Goal: Answer question/provide support: Share knowledge or assist other users

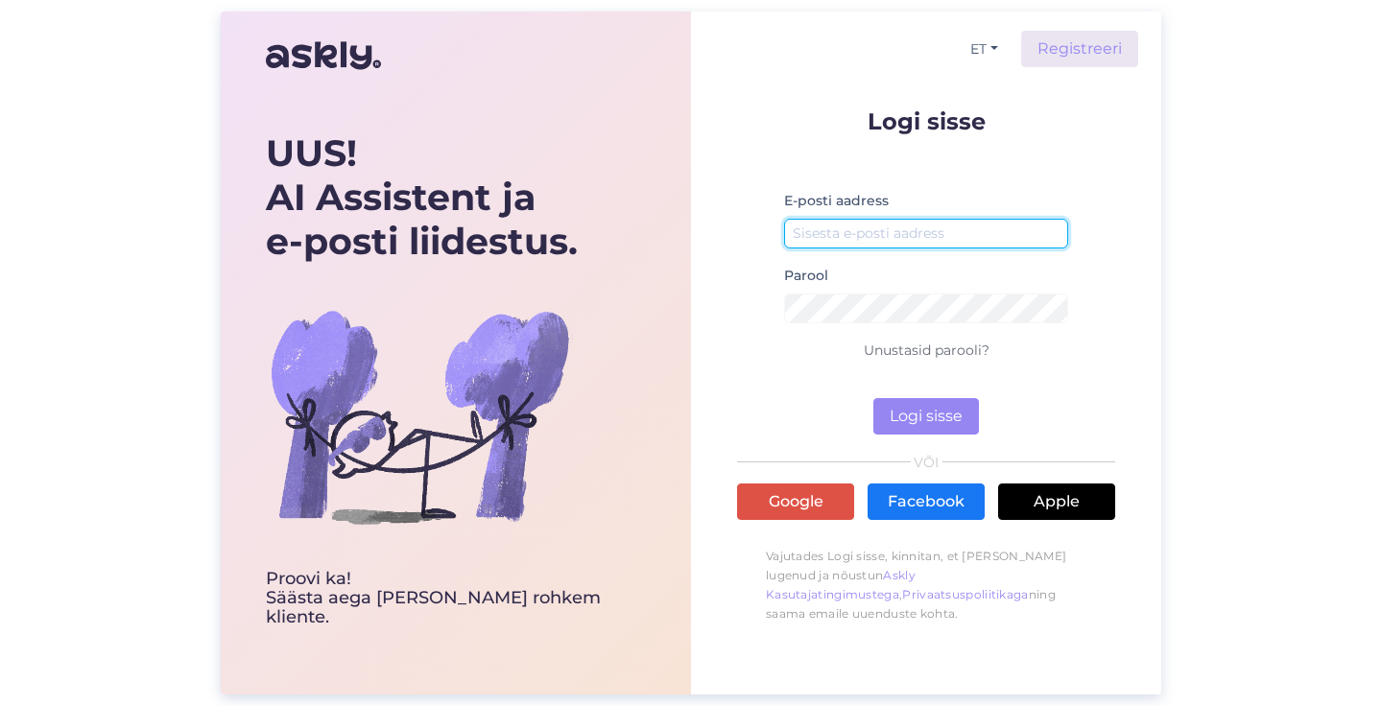
type input "[EMAIL_ADDRESS][DOMAIN_NAME]"
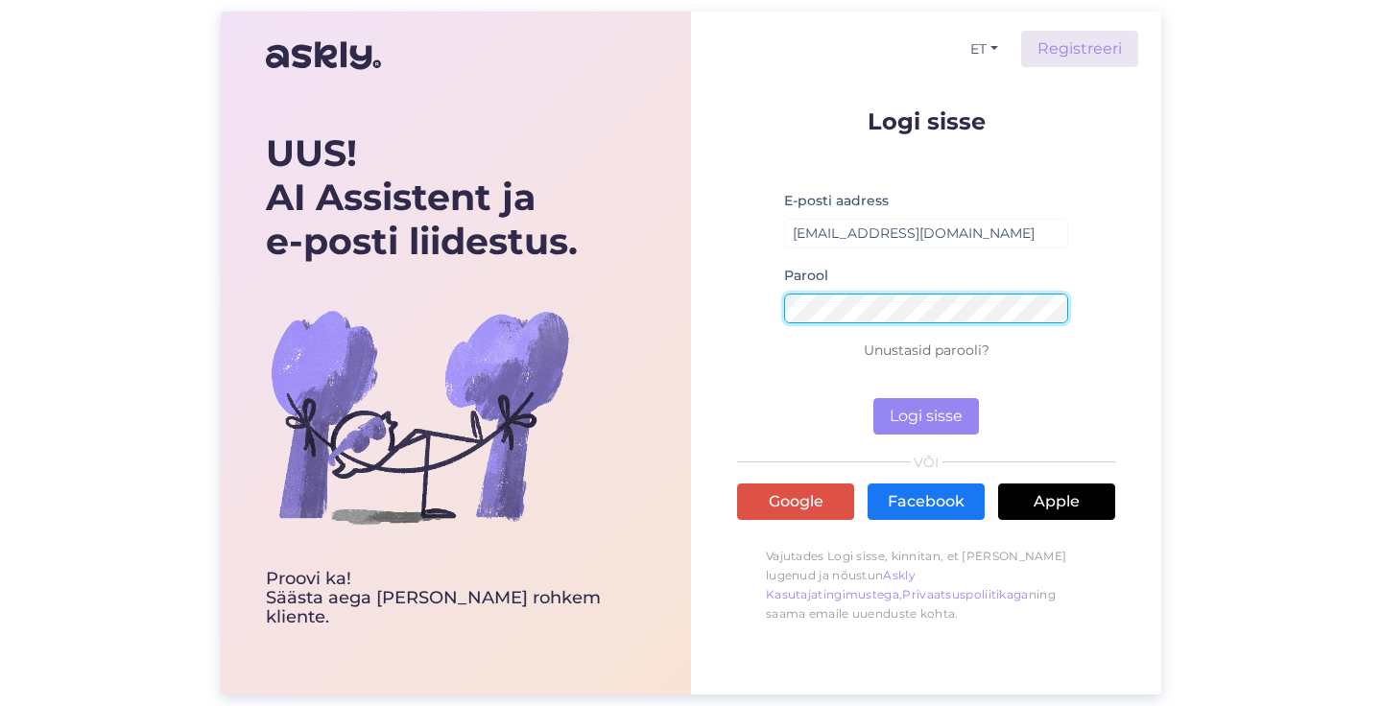
click at [925, 417] on button "Logi sisse" at bounding box center [926, 416] width 106 height 36
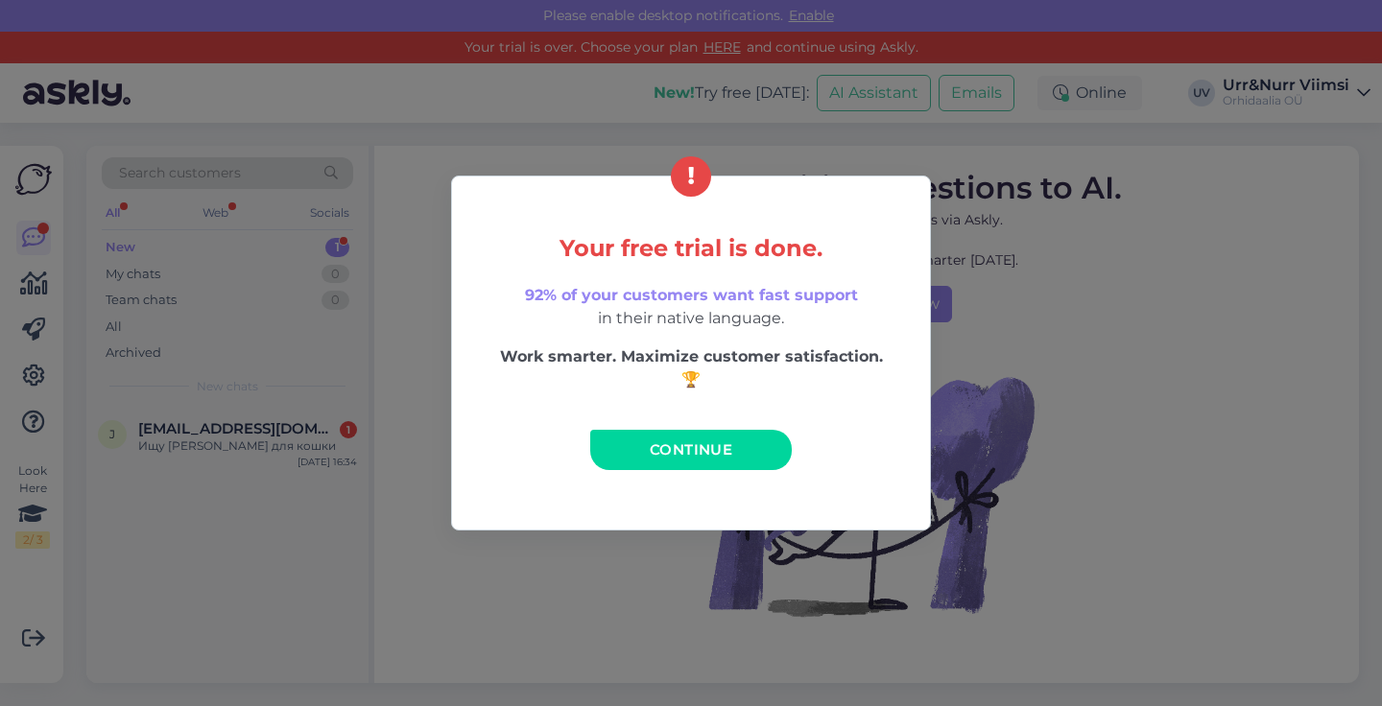
click at [668, 455] on span "Continue" at bounding box center [691, 449] width 83 height 18
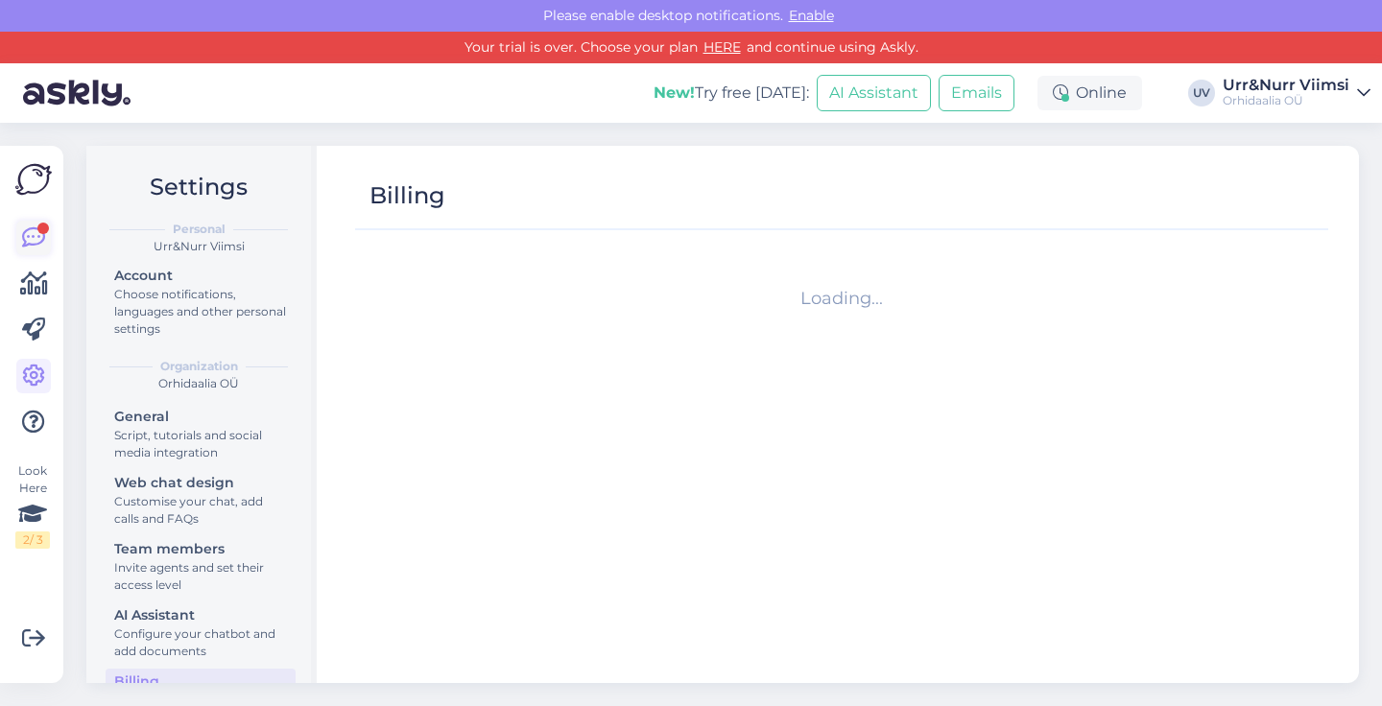
click at [37, 236] on icon at bounding box center [33, 237] width 23 height 23
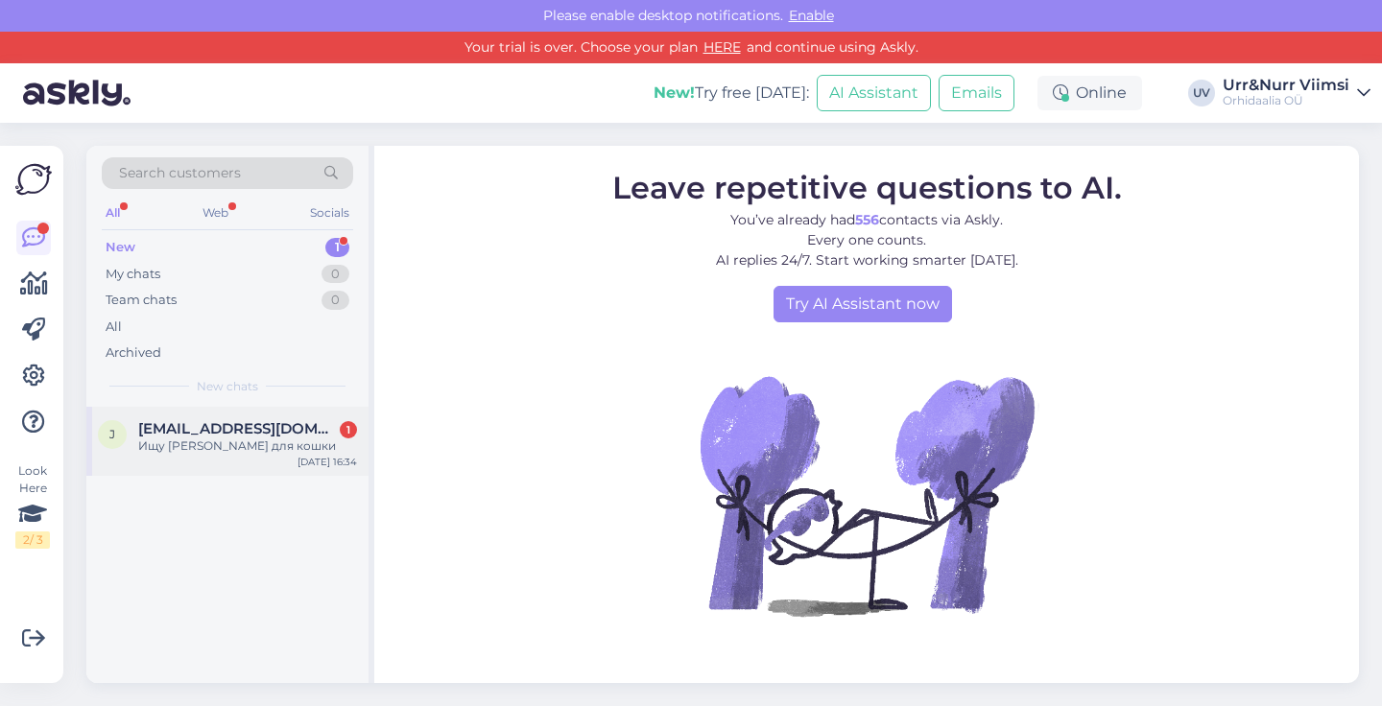
click at [287, 440] on div "Ищу [PERSON_NAME] для кошки" at bounding box center [247, 446] width 219 height 17
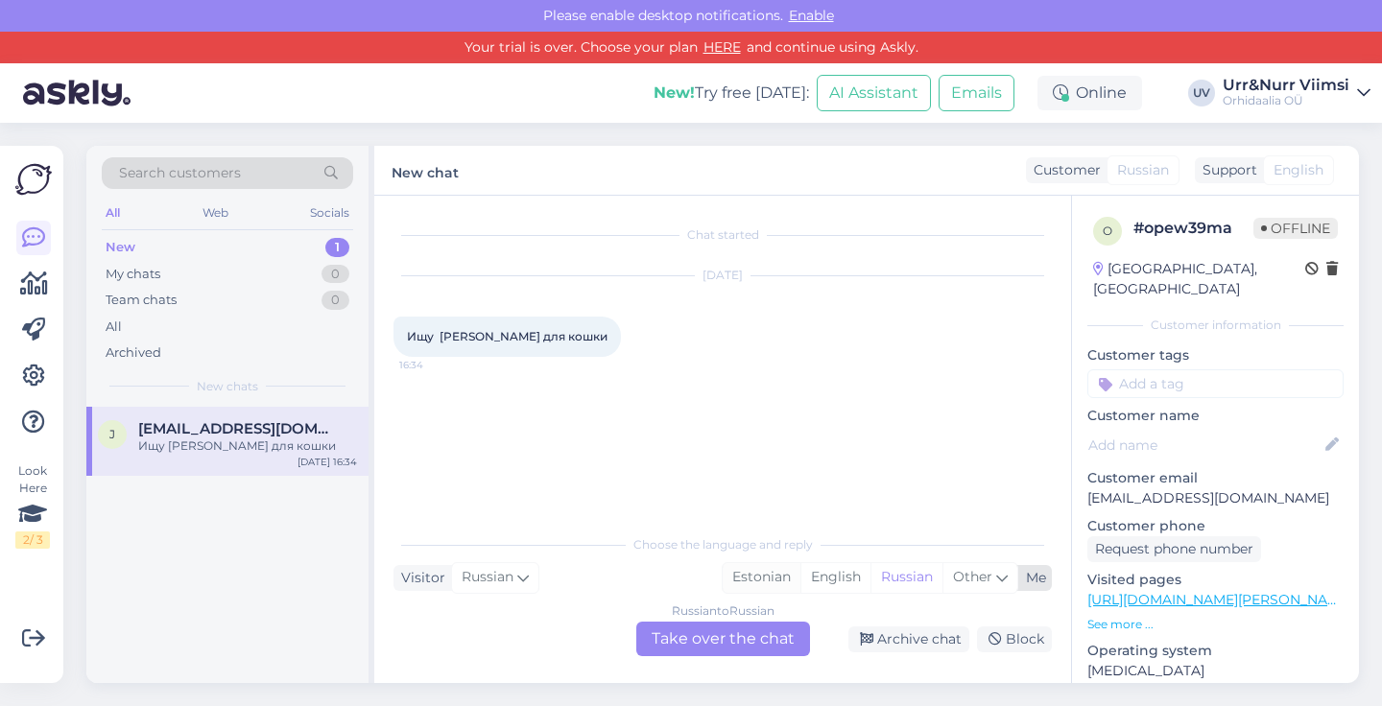
click at [767, 580] on div "Estonian" at bounding box center [762, 577] width 78 height 29
click at [724, 640] on div "Russian to Estonian Take over the chat" at bounding box center [723, 639] width 174 height 35
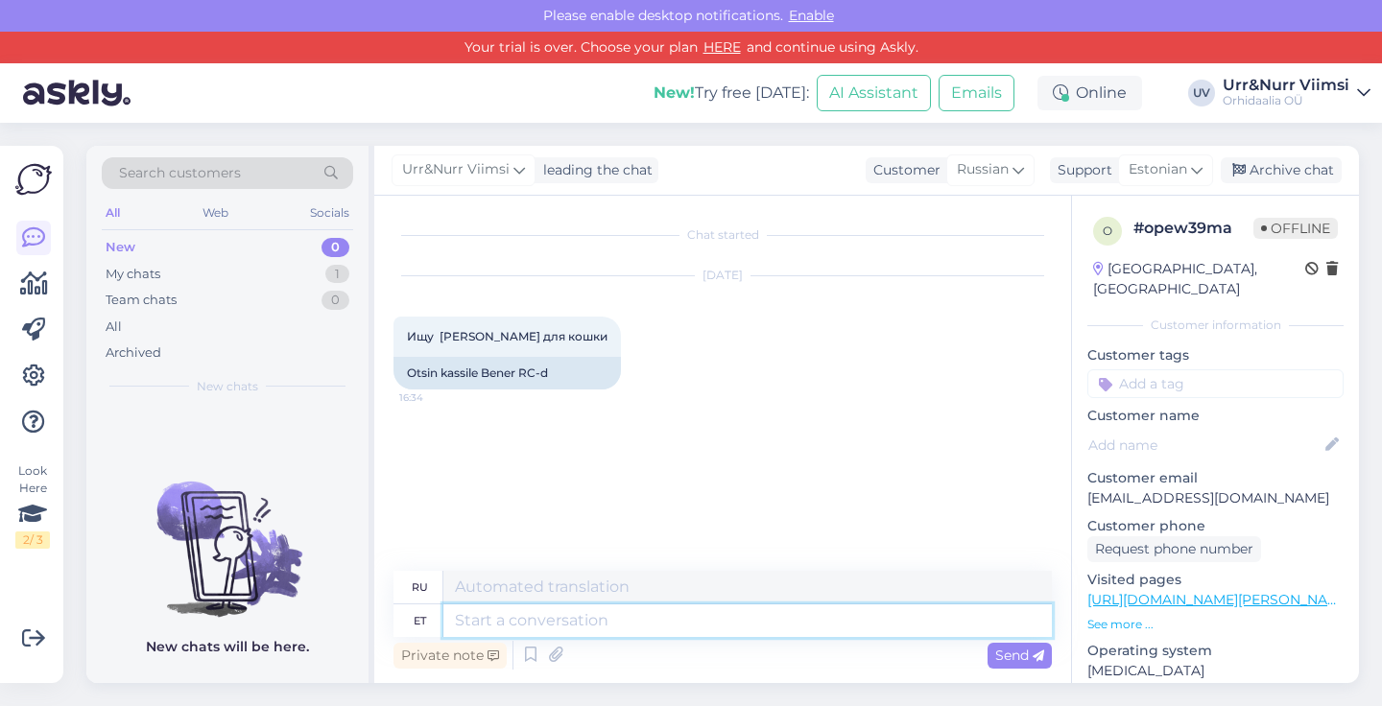
click at [545, 612] on textarea at bounding box center [747, 621] width 608 height 33
type textarea "Tere."
type textarea "Привет."
type textarea "T"
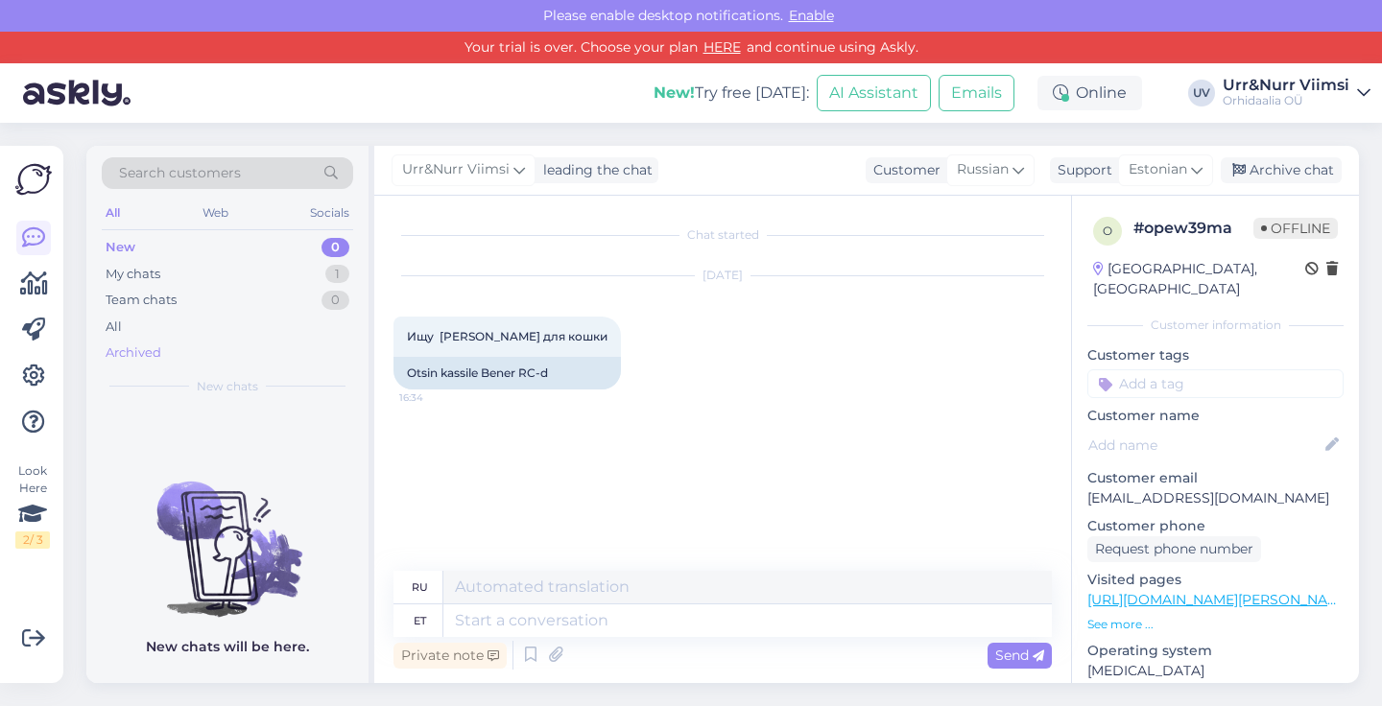
click at [155, 348] on div "Archived" at bounding box center [134, 353] width 56 height 19
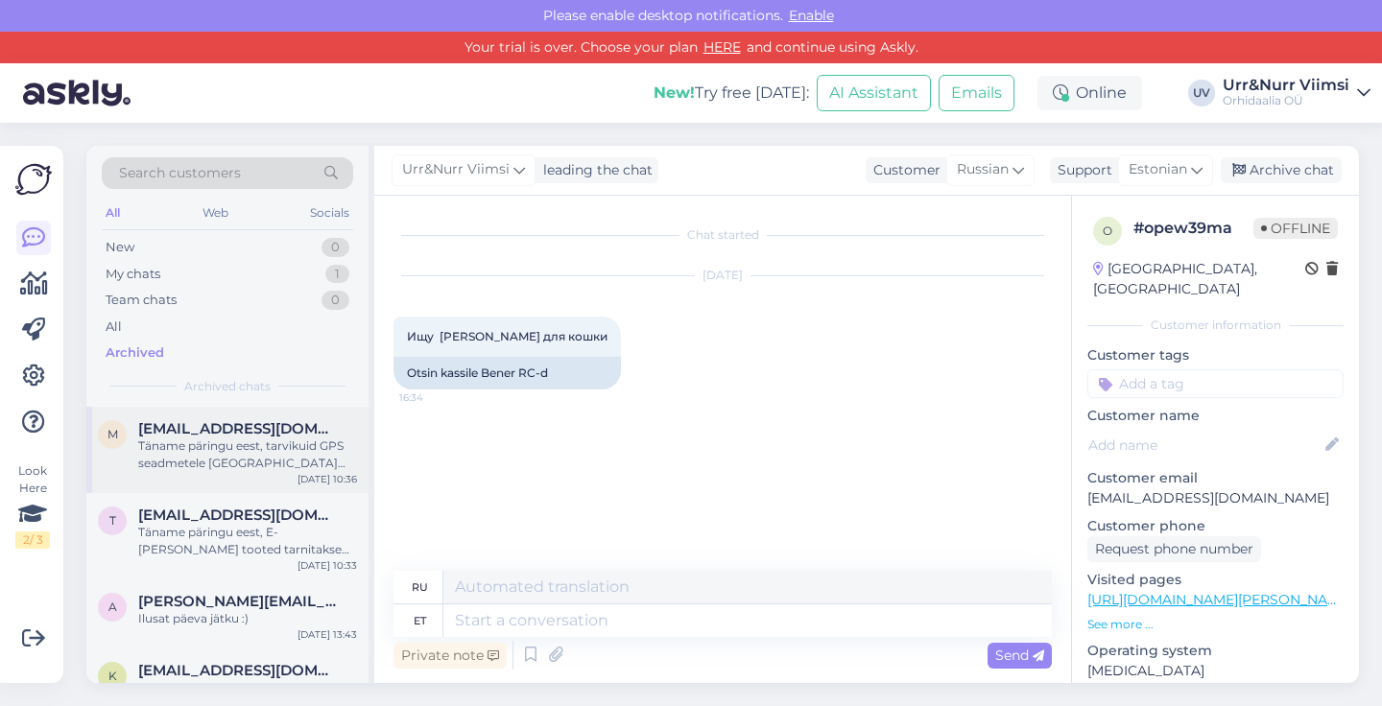
click at [236, 445] on div "Täname päringu eest, tarvikuid GPS seadmetele [GEOGRAPHIC_DATA] müügil ei ole. …" at bounding box center [247, 455] width 219 height 35
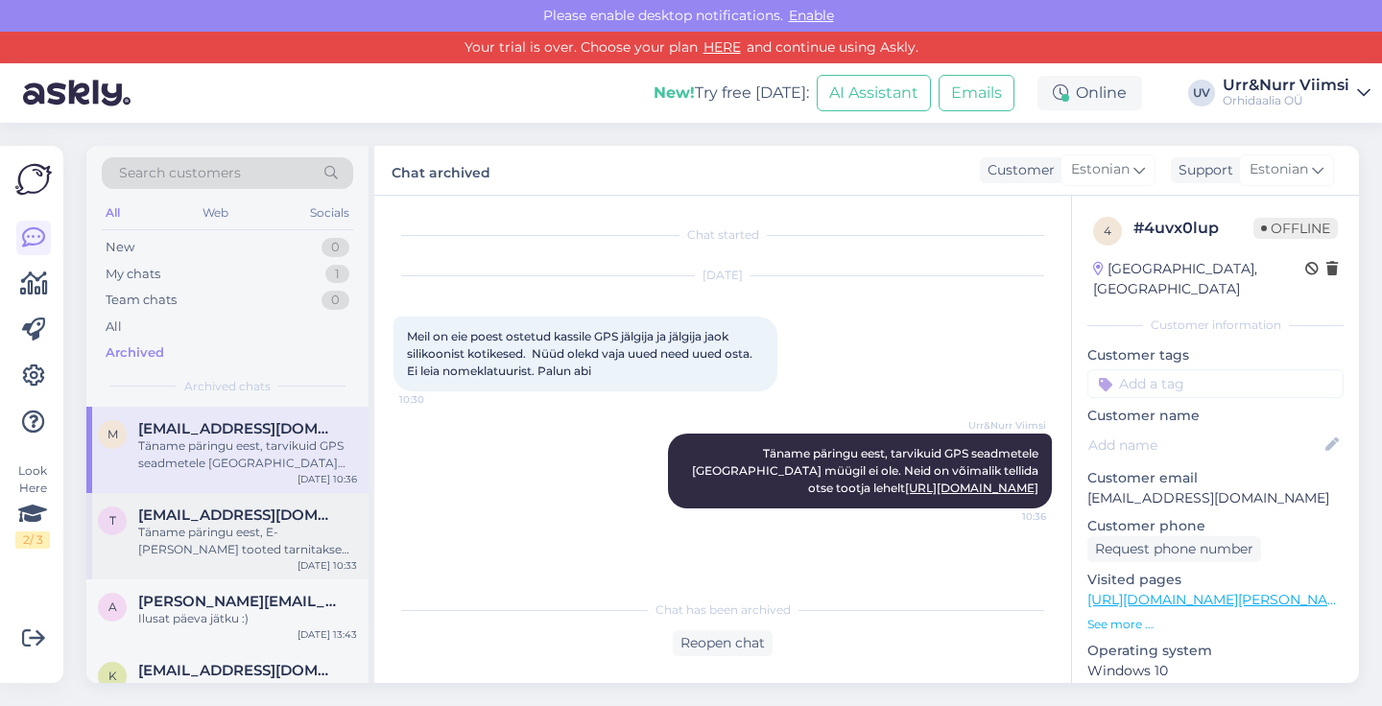
click at [237, 530] on div "Täname päringu eest, E-[PERSON_NAME] tooted tarnitakse maaletooja vahendusel, K…" at bounding box center [247, 541] width 219 height 35
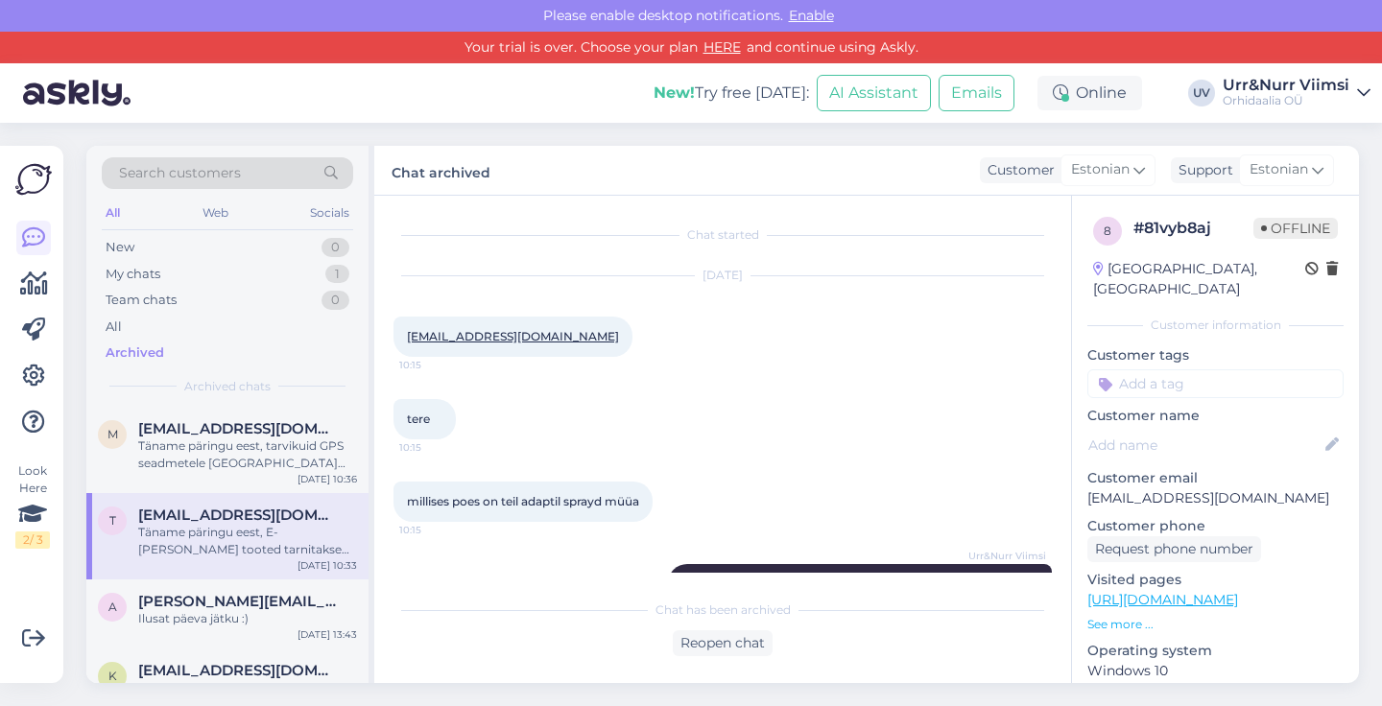
scroll to position [139, 0]
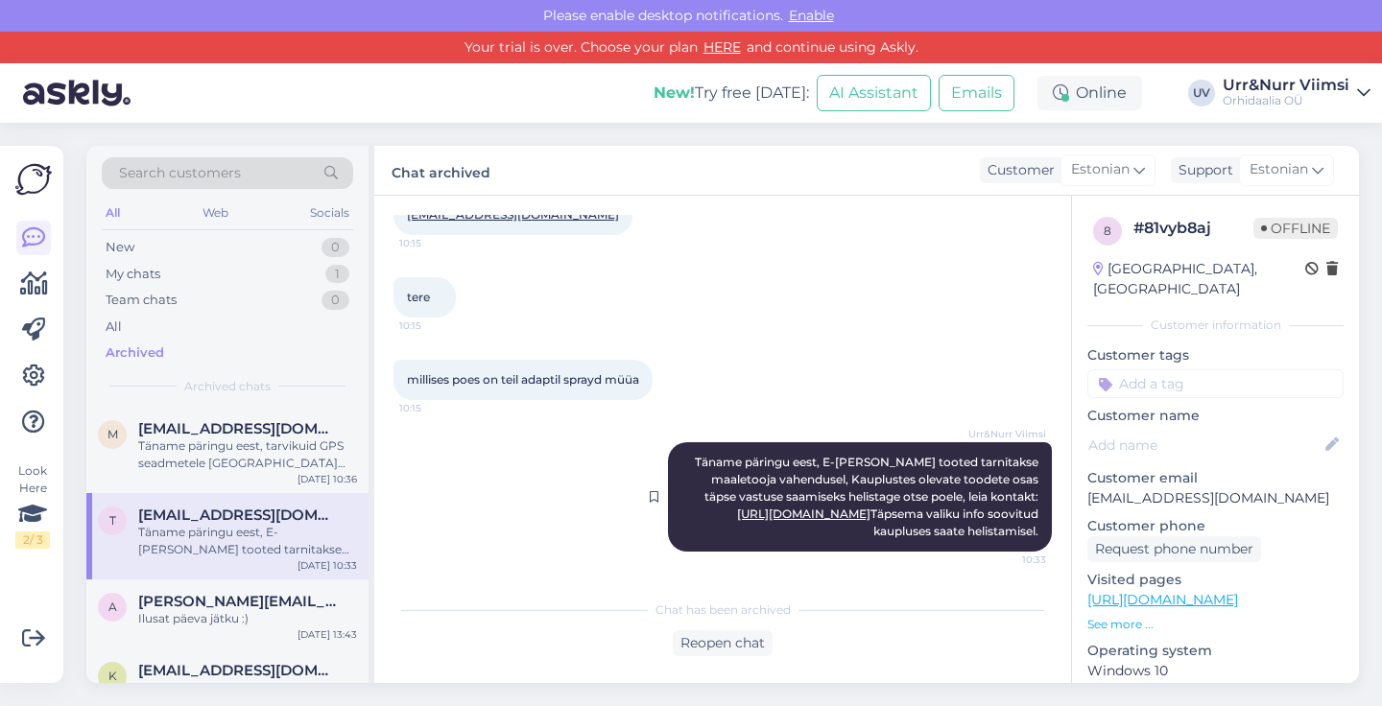
drag, startPoint x: 1040, startPoint y: 537, endPoint x: 705, endPoint y: 435, distance: 350.3
click at [705, 442] on div "Urr&Nurr Viimsi Täname päringu eest, E-[PERSON_NAME] tooted tarnitakse maaletoo…" at bounding box center [860, 496] width 384 height 109
copy span "Täname päringu eest, E-[PERSON_NAME] tooted tarnitakse maaletooja vahendusel, K…"
click at [188, 273] on div "My chats 1" at bounding box center [227, 274] width 251 height 27
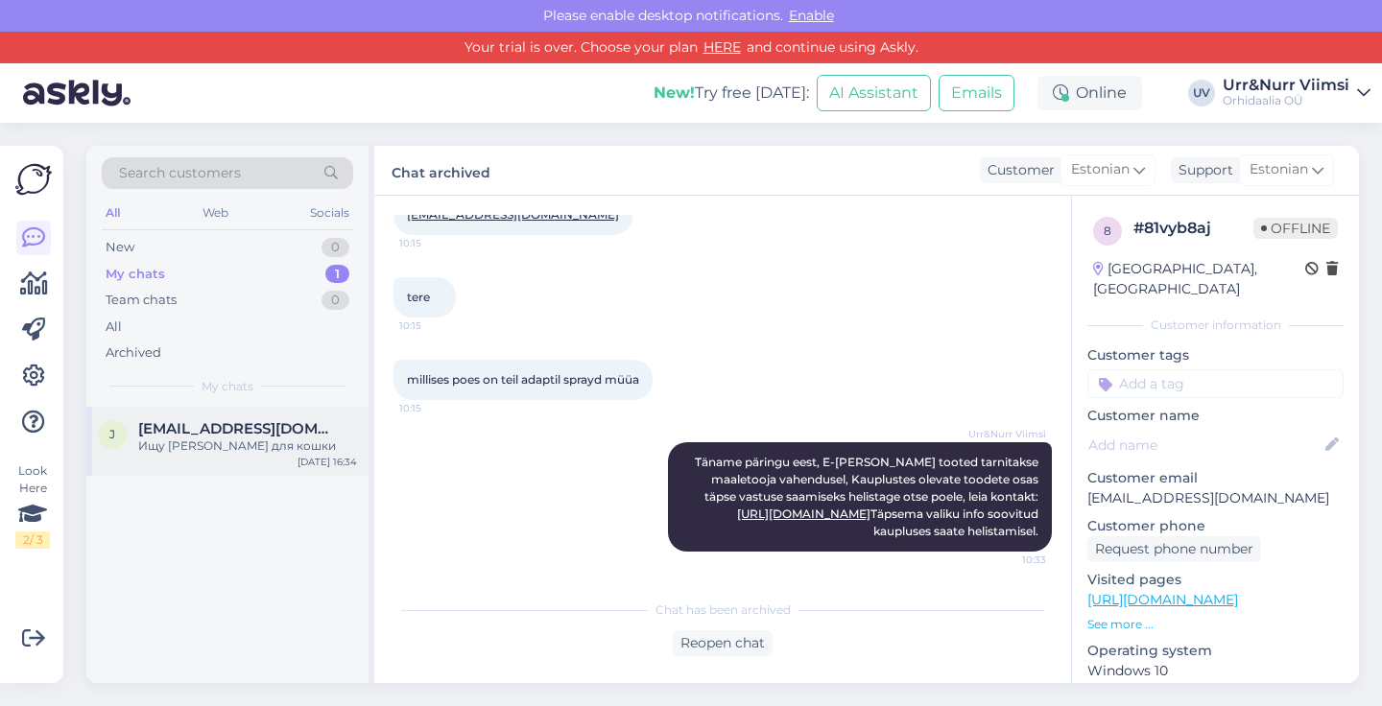
click at [296, 438] on div "Ищу [PERSON_NAME] для кошки" at bounding box center [247, 446] width 219 height 17
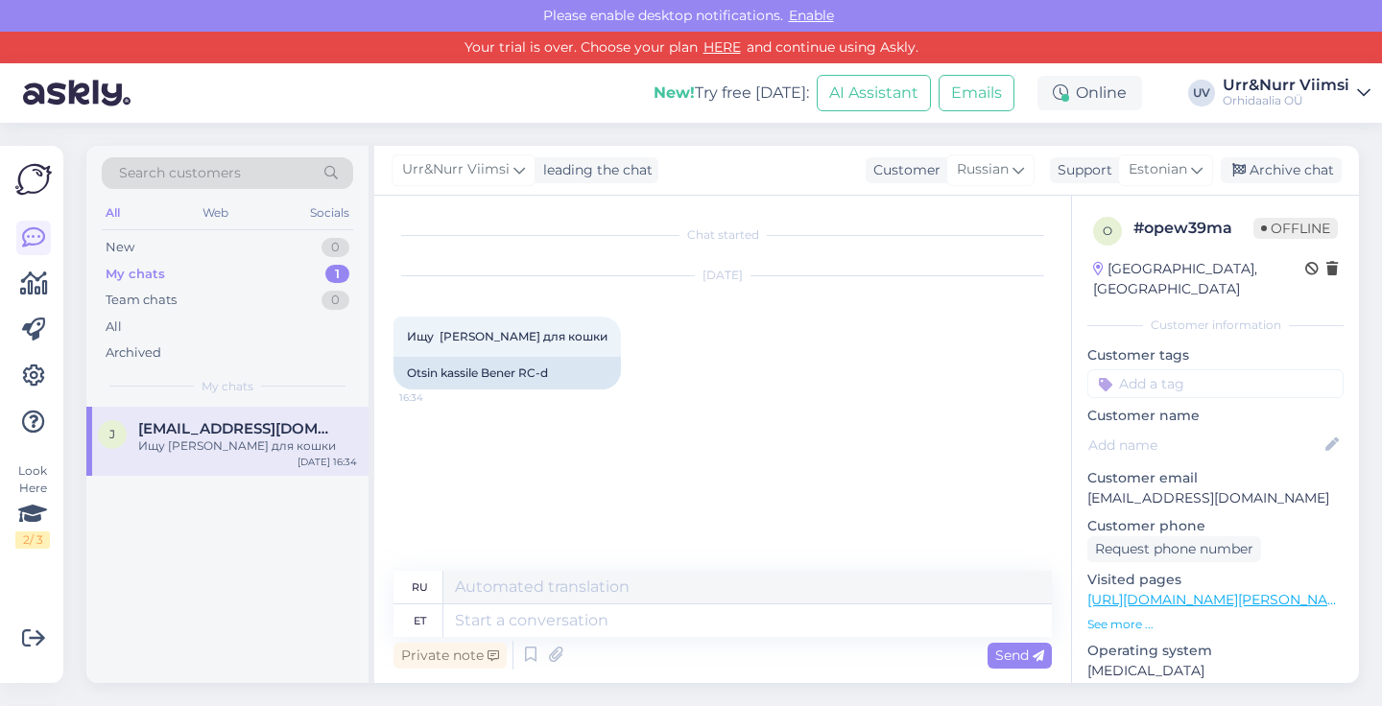
scroll to position [0, 0]
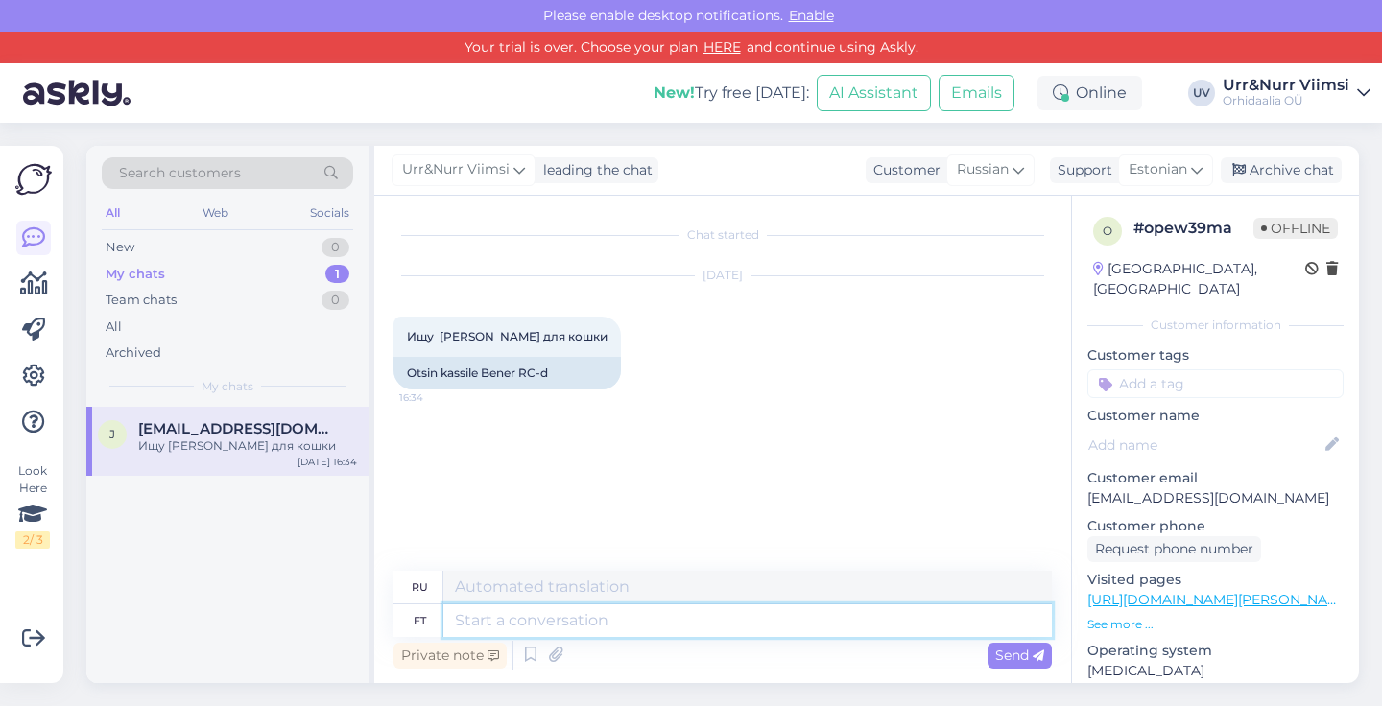
click at [534, 617] on textarea at bounding box center [747, 621] width 608 height 33
paste textarea "Täname päringu eest, E-[PERSON_NAME] tooted tarnitakse maaletooja vahendusel, K…"
type textarea "Täname päringu eest, E-[PERSON_NAME] tooted tarnitakse maaletooja vahendusel, K…"
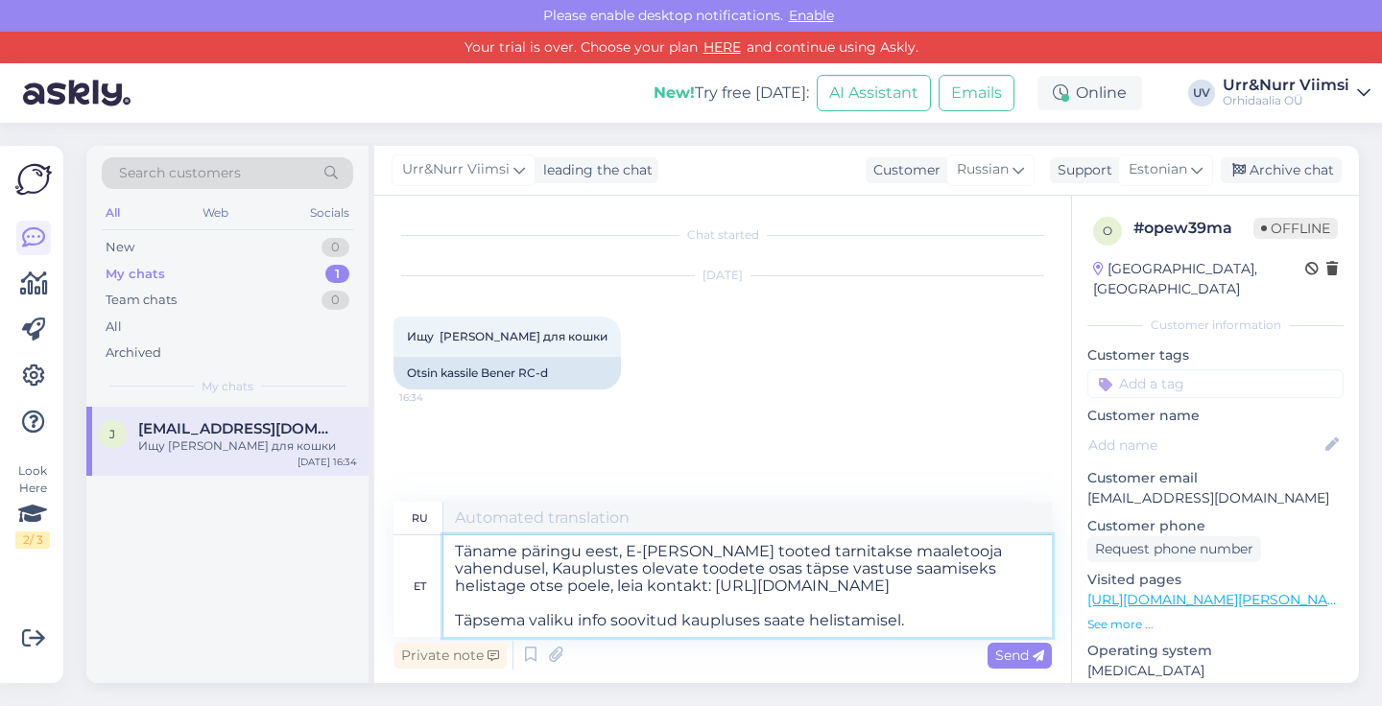
type textarea "Спасибо за ваш запрос, продукция интернет-магазина поставляется через импортера…"
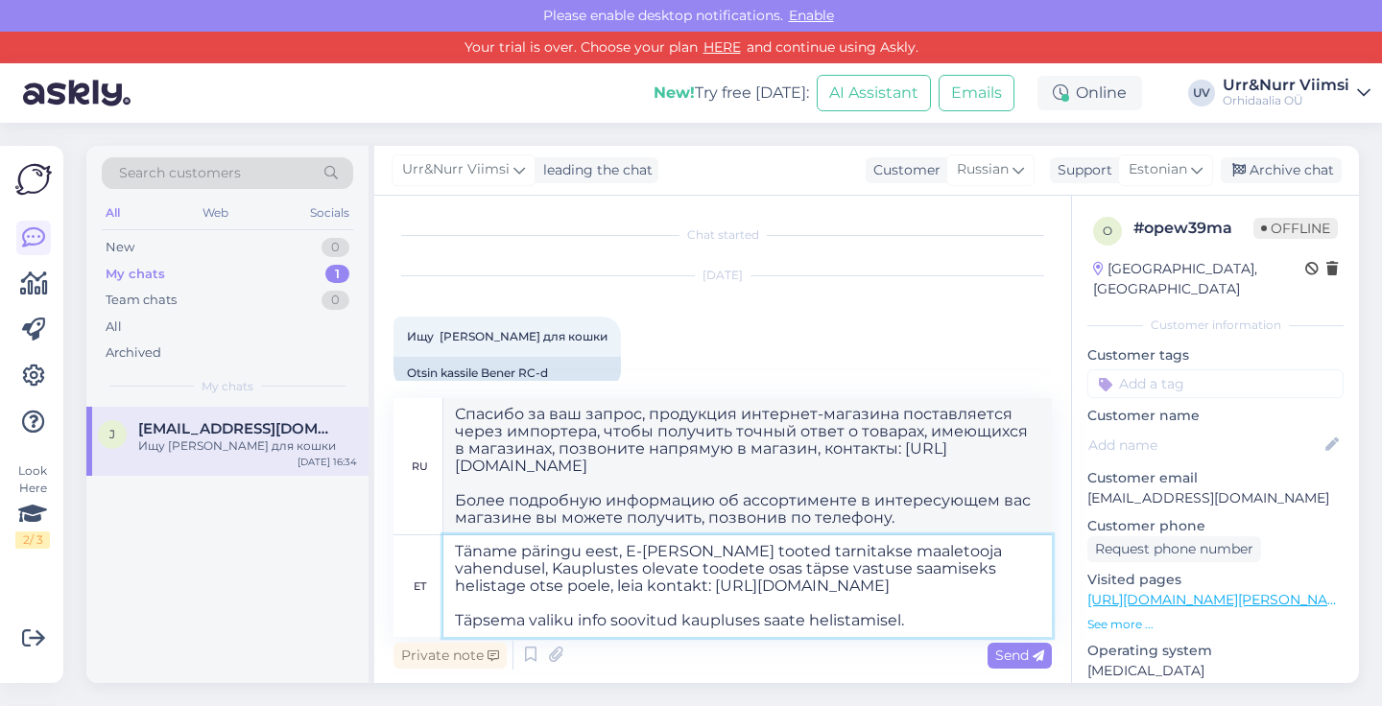
drag, startPoint x: 934, startPoint y: 622, endPoint x: 452, endPoint y: 625, distance: 481.7
click at [452, 624] on textarea "Täname päringu eest, E-[PERSON_NAME] tooted tarnitakse maaletooja vahendusel, K…" at bounding box center [747, 586] width 608 height 102
click at [547, 605] on textarea "Täname päringu eest, E-[PERSON_NAME] tooted tarnitakse maaletooja vahendusel, K…" at bounding box center [747, 586] width 608 height 102
type textarea "Täname päringu eest, E-[PERSON_NAME] tooted tarnitakse maaletooja vahendusel, K…"
click at [1027, 655] on span "Send" at bounding box center [1019, 655] width 49 height 17
